Goal: Navigation & Orientation: Go to known website

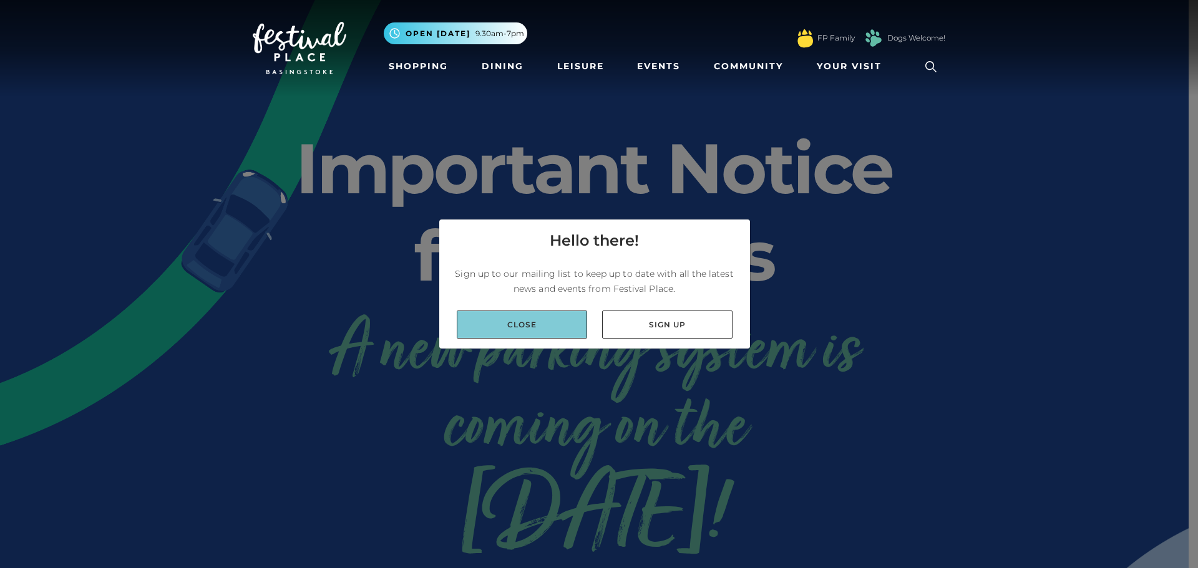
click at [515, 318] on link "Close" at bounding box center [522, 325] width 130 height 28
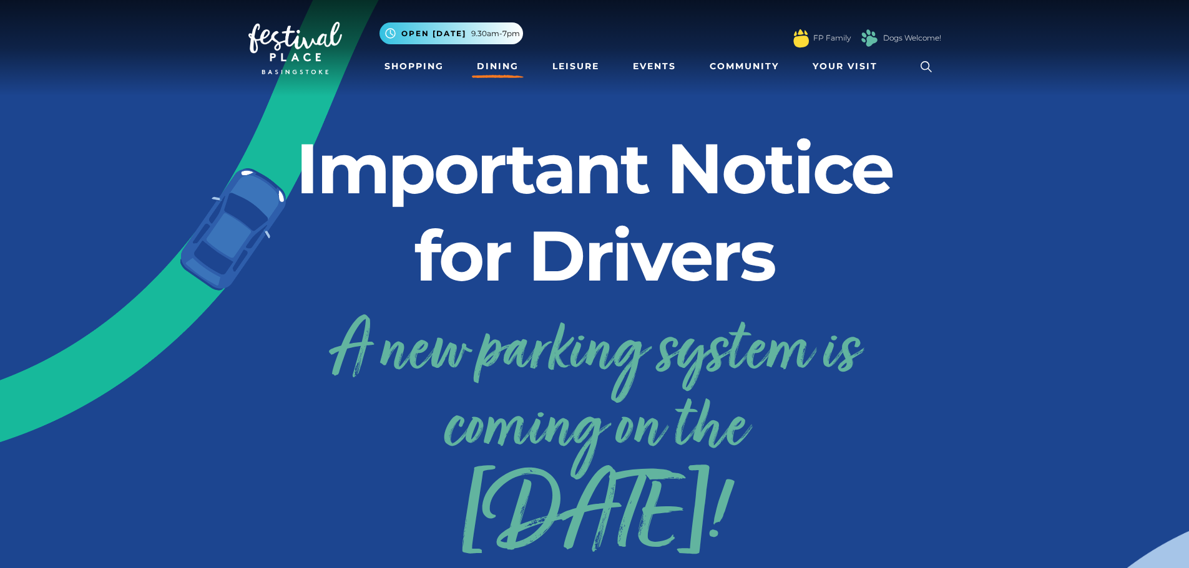
click at [487, 71] on link "Dining" at bounding box center [498, 66] width 52 height 23
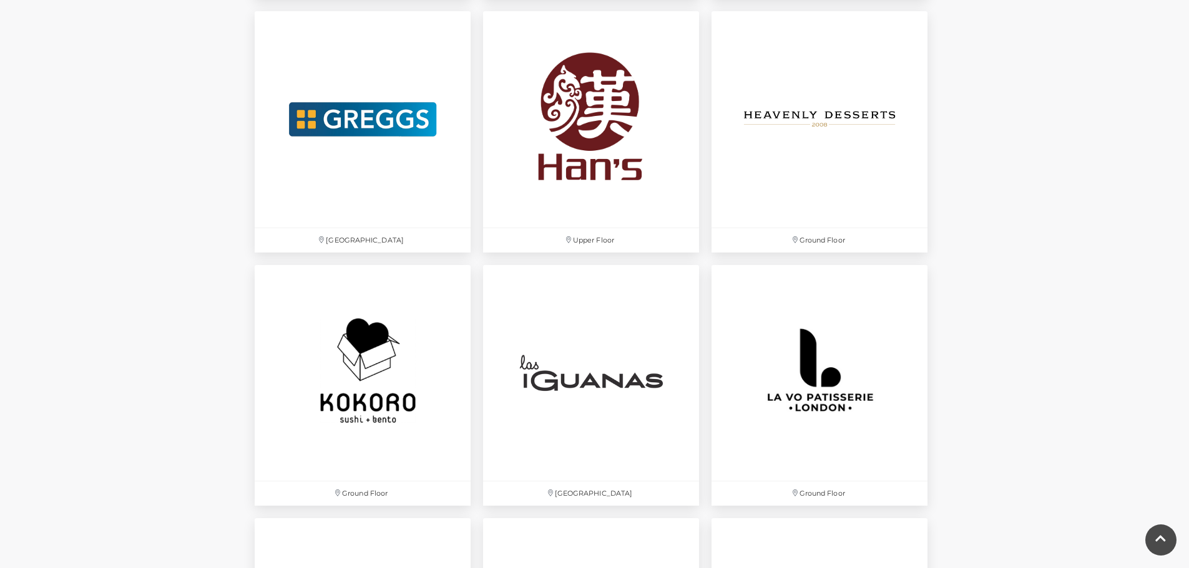
scroll to position [2530, 0]
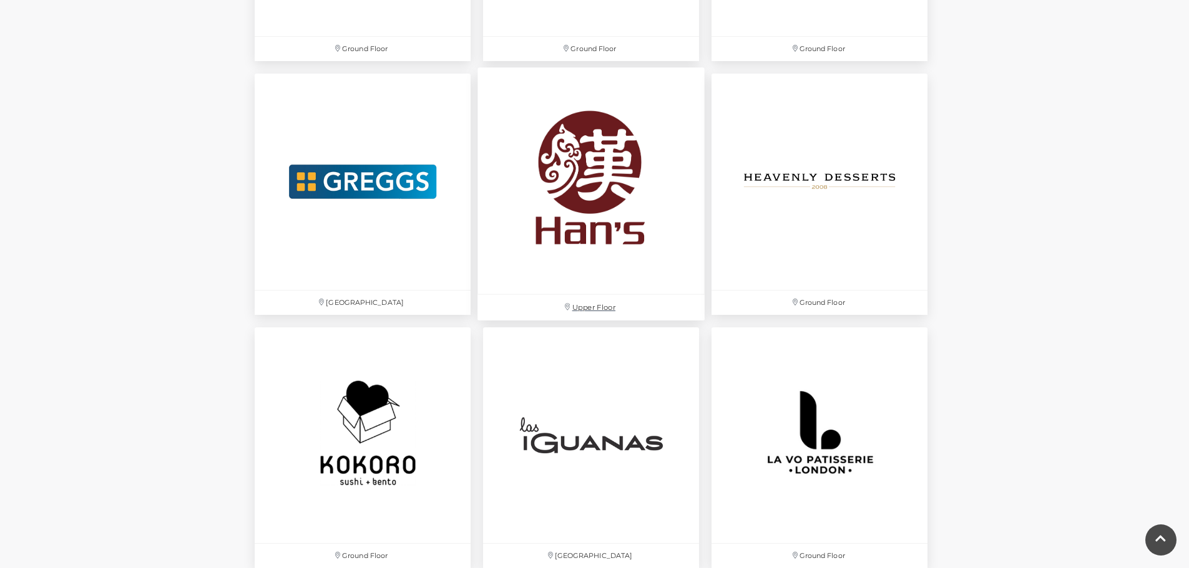
click at [621, 195] on img at bounding box center [590, 181] width 227 height 227
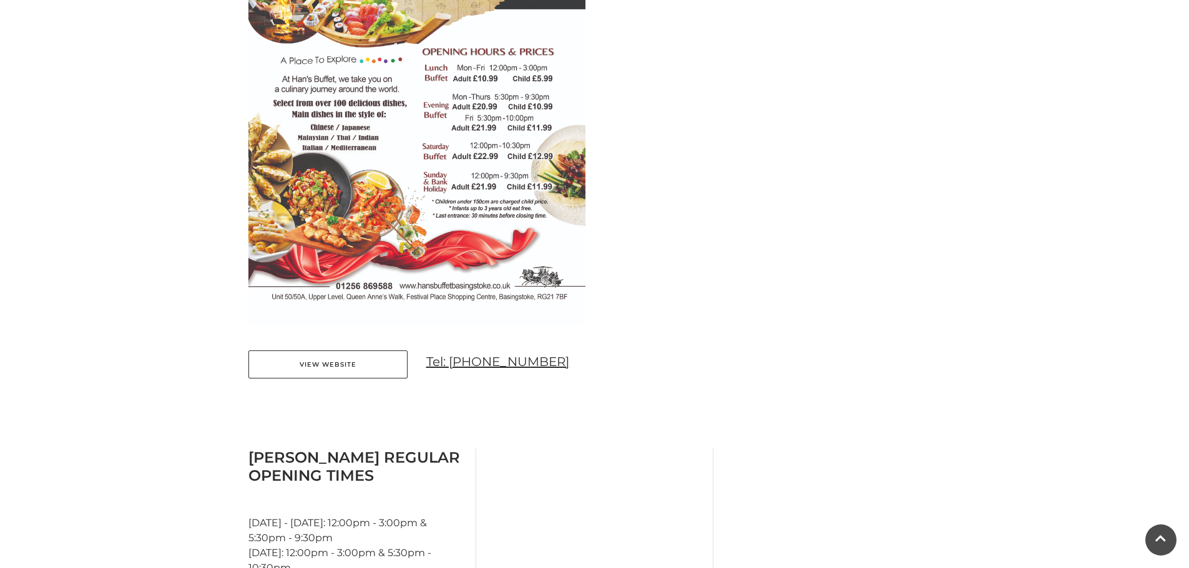
scroll to position [749, 0]
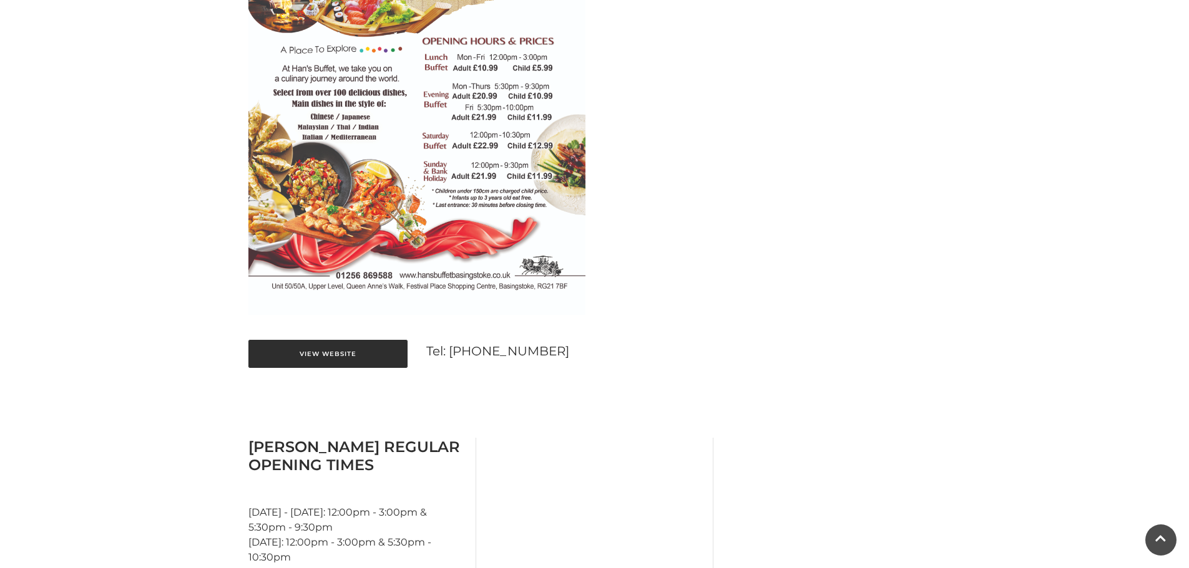
click at [347, 357] on link "View Website" at bounding box center [327, 354] width 159 height 28
